Goal: Information Seeking & Learning: Learn about a topic

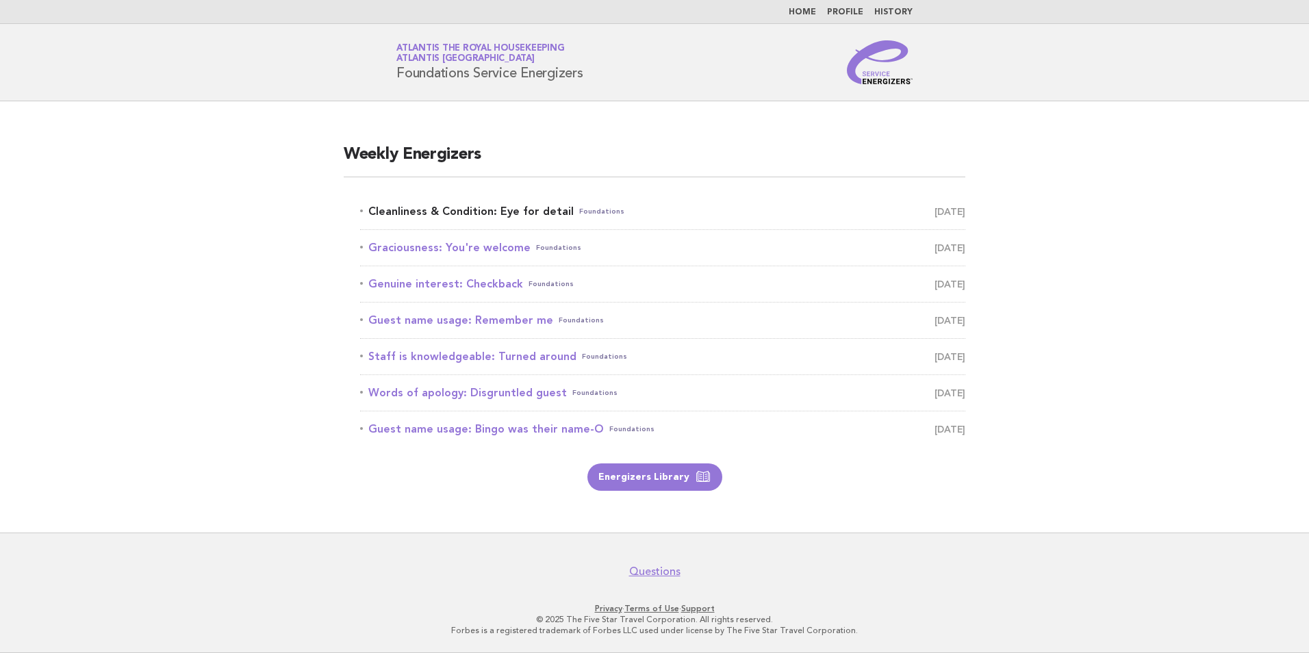
click at [453, 211] on link "Cleanliness & Condition: Eye for detail Foundations October 6" at bounding box center [662, 211] width 605 height 19
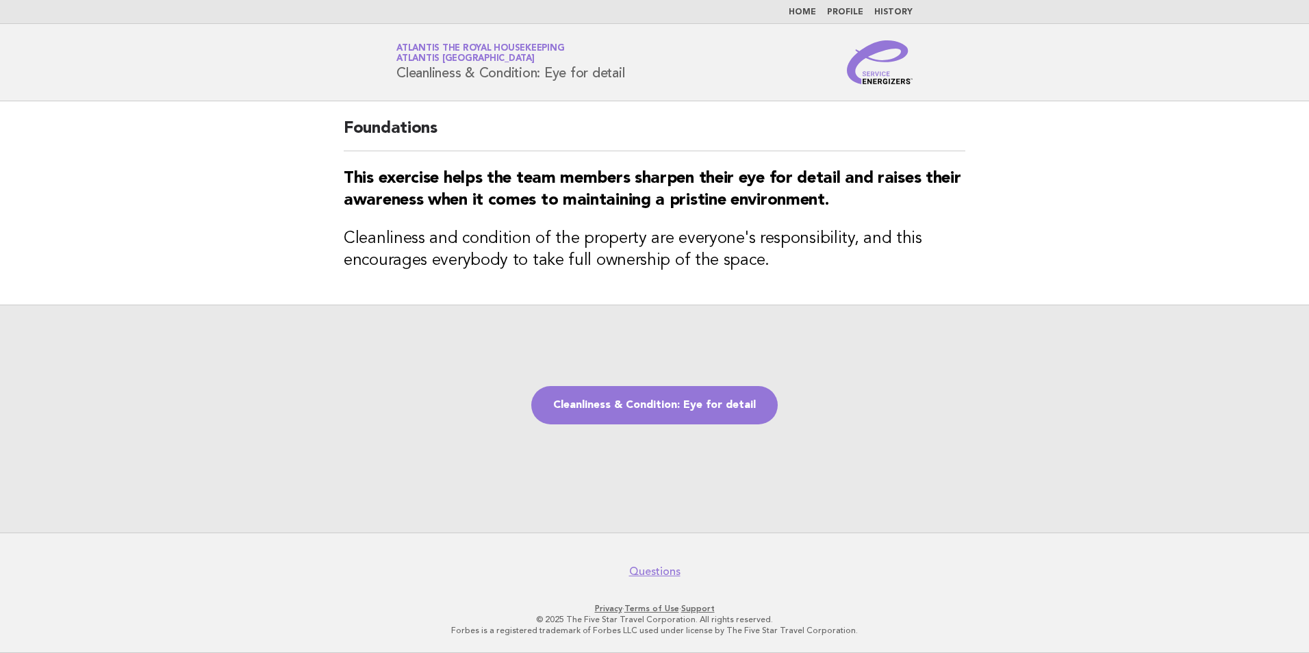
click at [809, 14] on link "Home" at bounding box center [802, 12] width 27 height 8
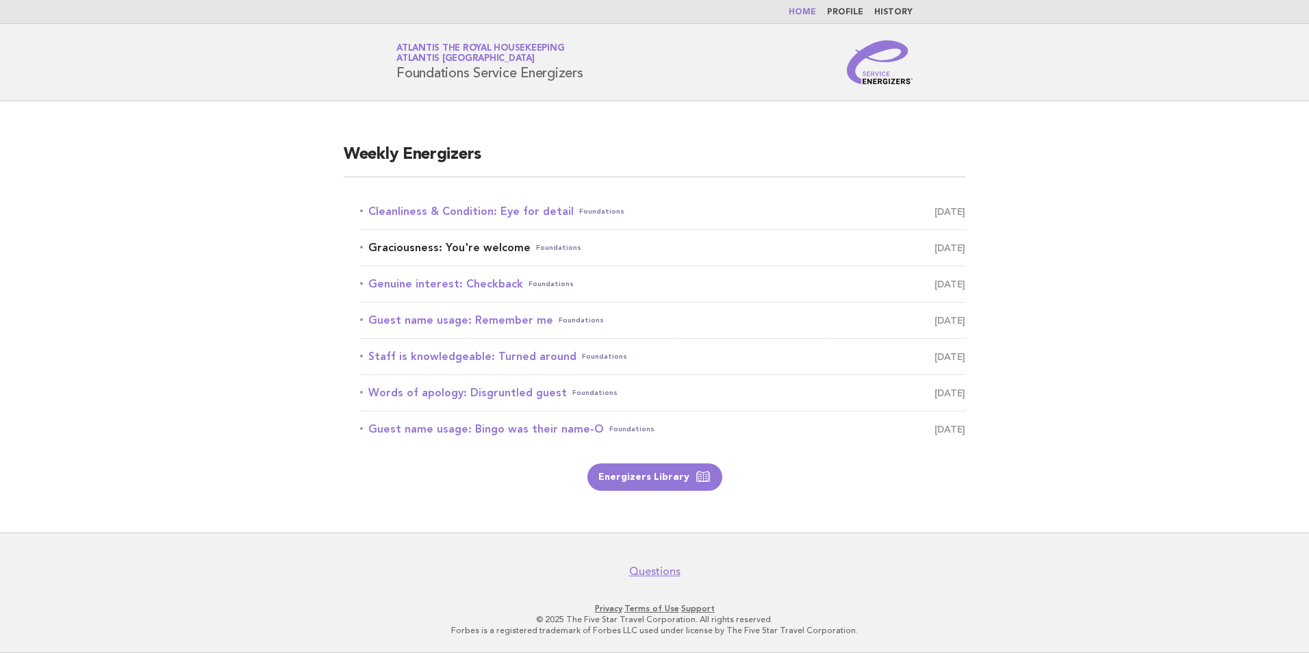
click at [469, 245] on link "Graciousness: You're welcome Foundations [DATE]" at bounding box center [662, 247] width 605 height 19
